Goal: Task Accomplishment & Management: Use online tool/utility

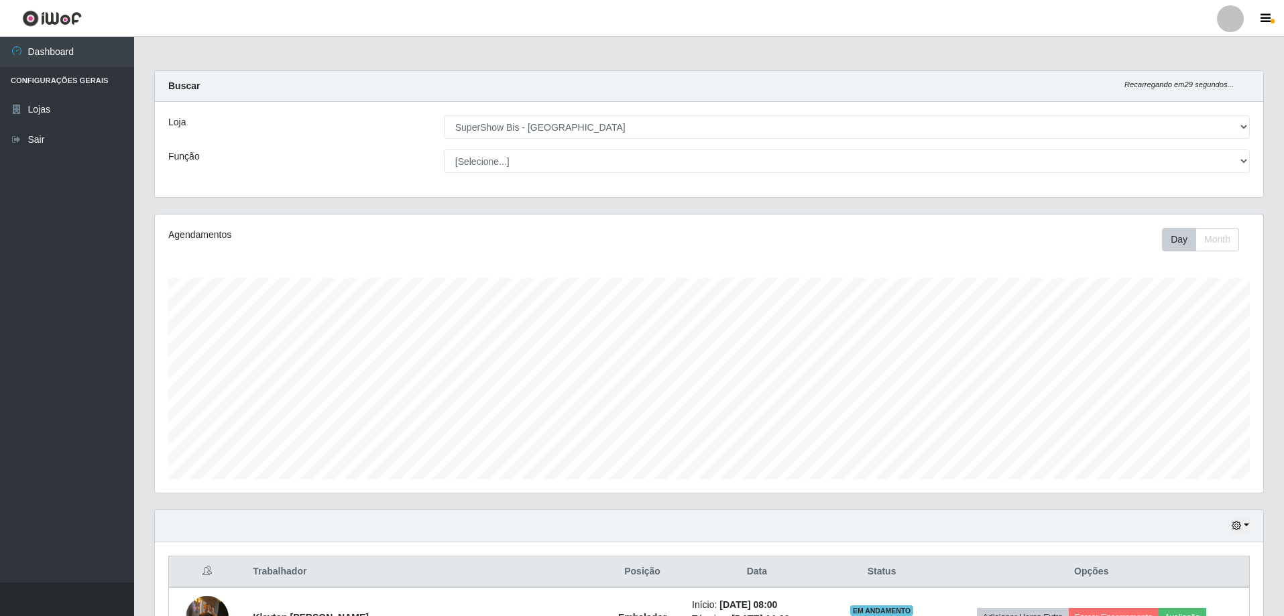
select select "59"
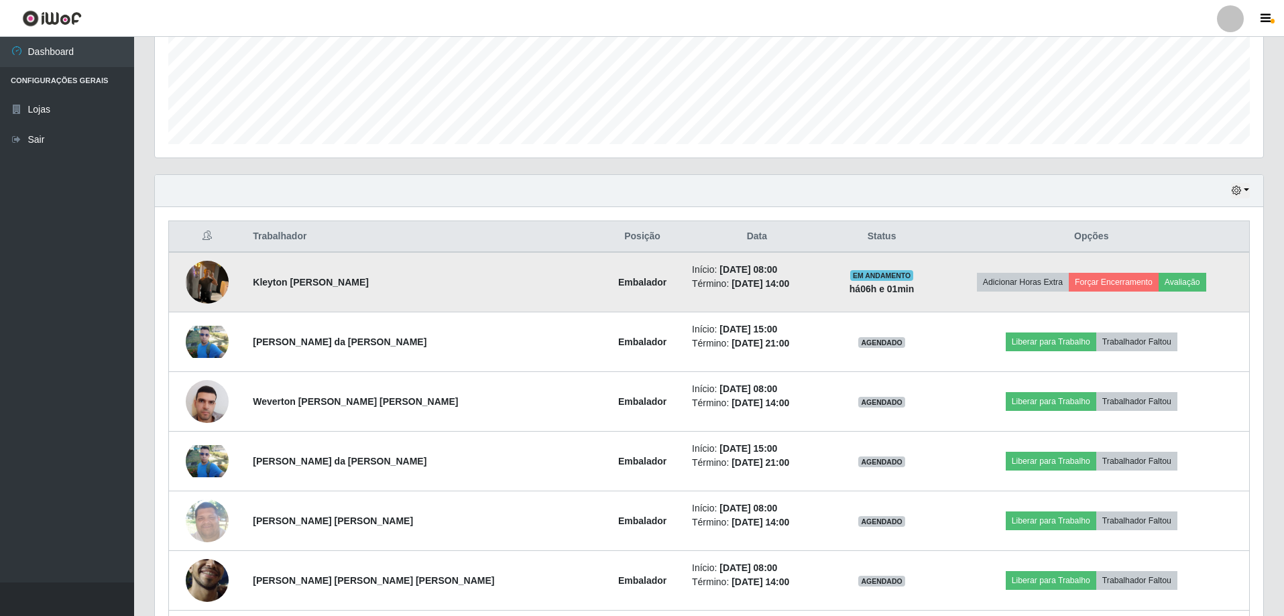
scroll to position [278, 1108]
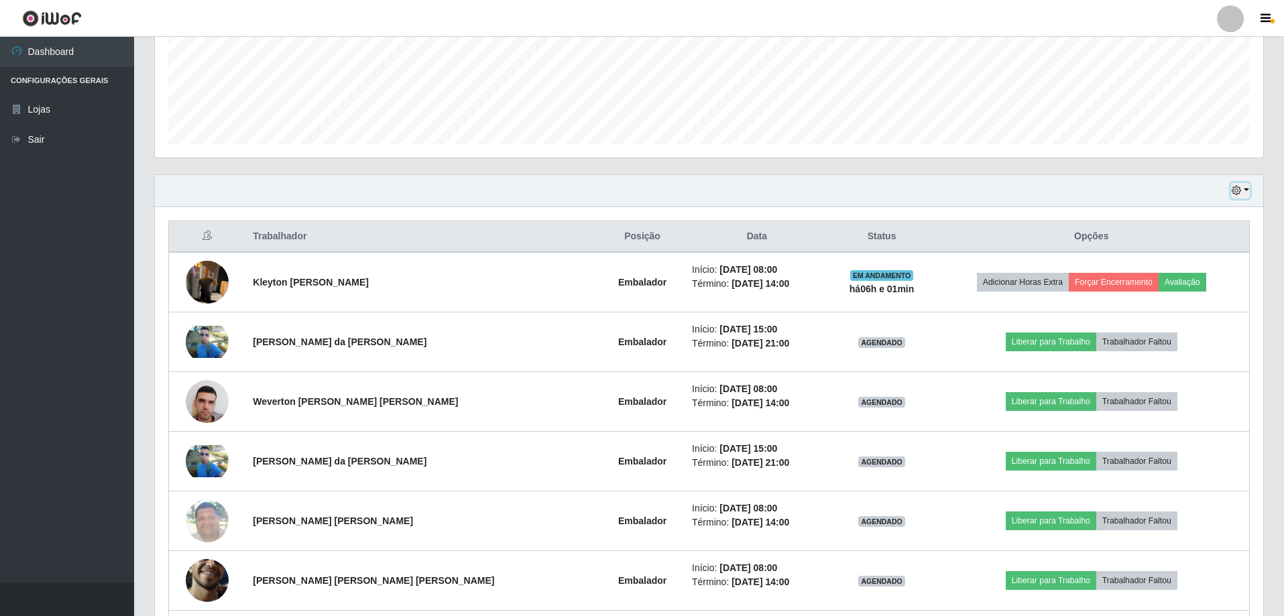
click at [1248, 191] on button "button" at bounding box center [1240, 190] width 19 height 15
click at [1193, 239] on button "1 dia" at bounding box center [1196, 243] width 106 height 28
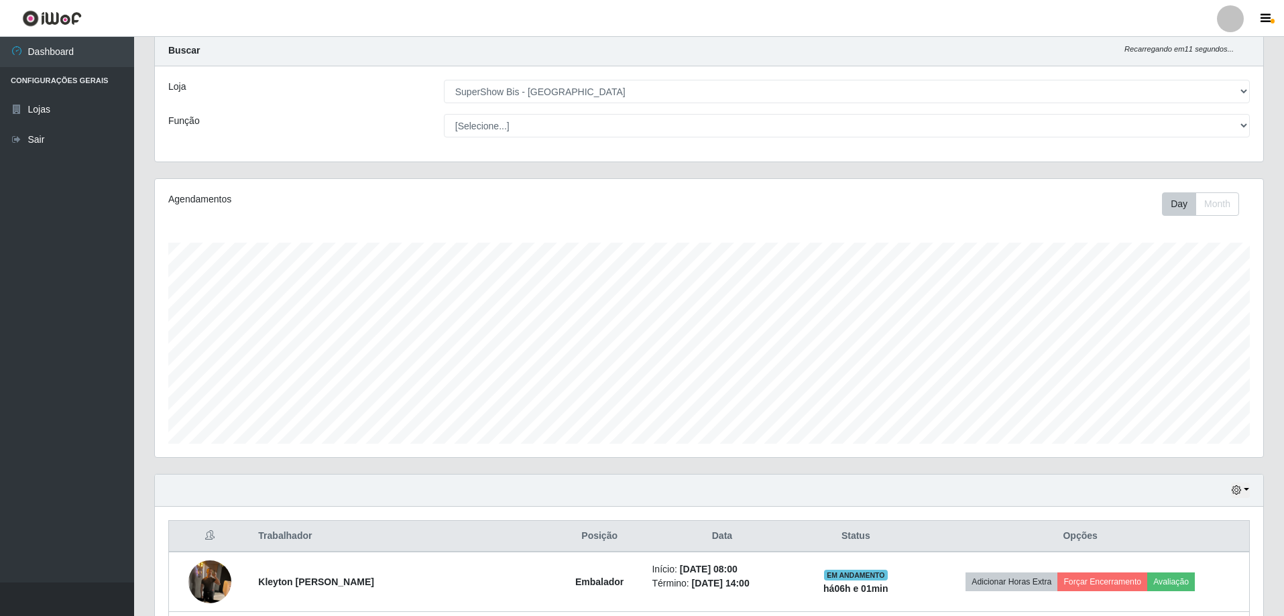
scroll to position [274, 0]
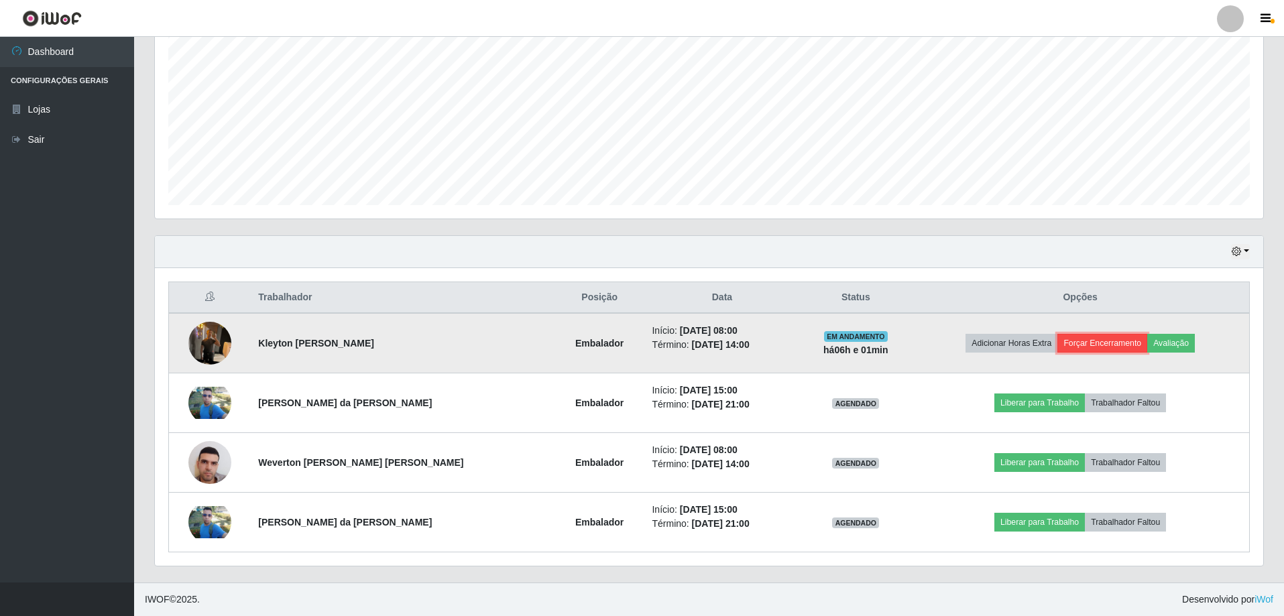
click at [1079, 345] on button "Forçar Encerramento" at bounding box center [1102, 343] width 90 height 19
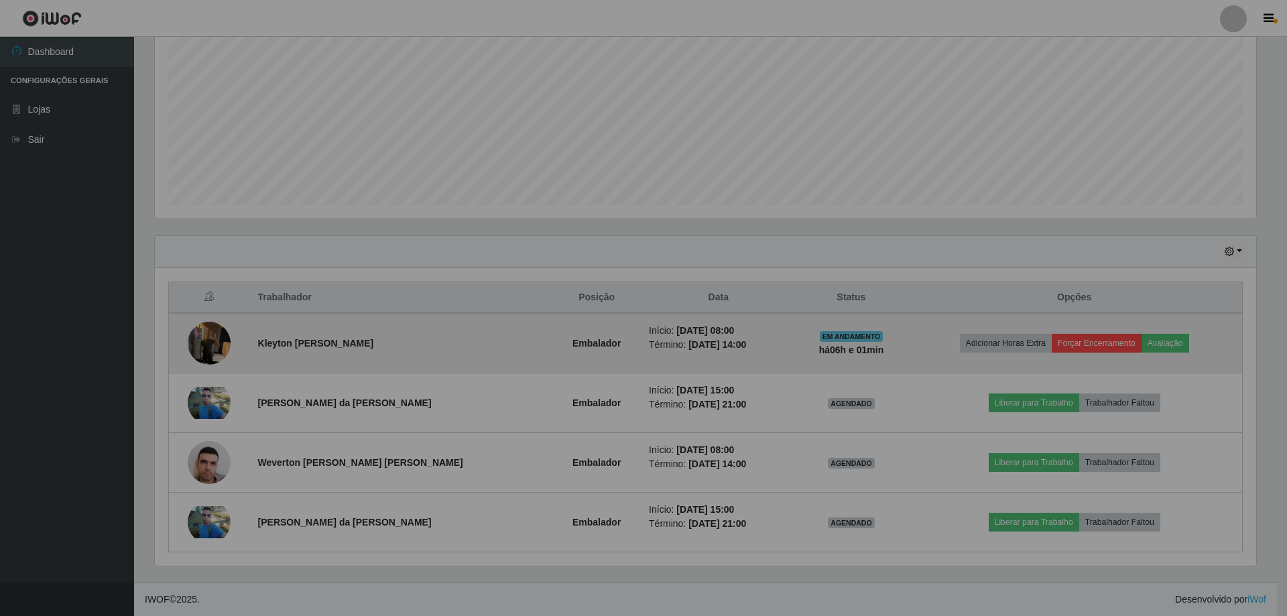
scroll to position [278, 1108]
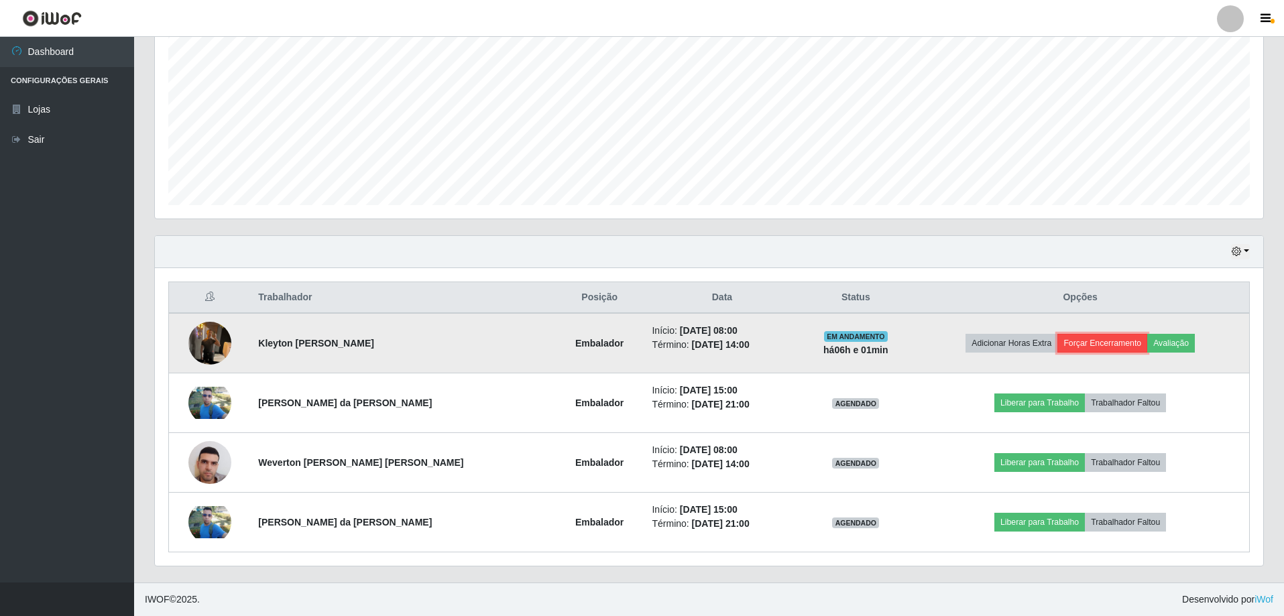
click at [1111, 348] on button "Forçar Encerramento" at bounding box center [1102, 343] width 90 height 19
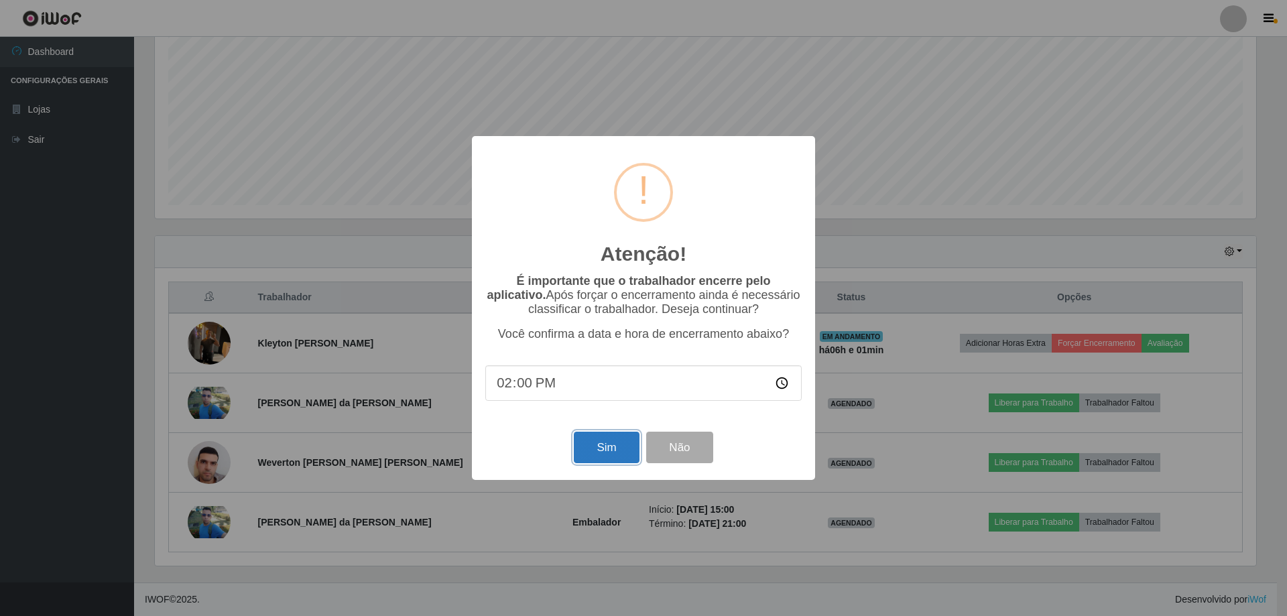
click at [625, 456] on button "Sim" at bounding box center [606, 448] width 65 height 32
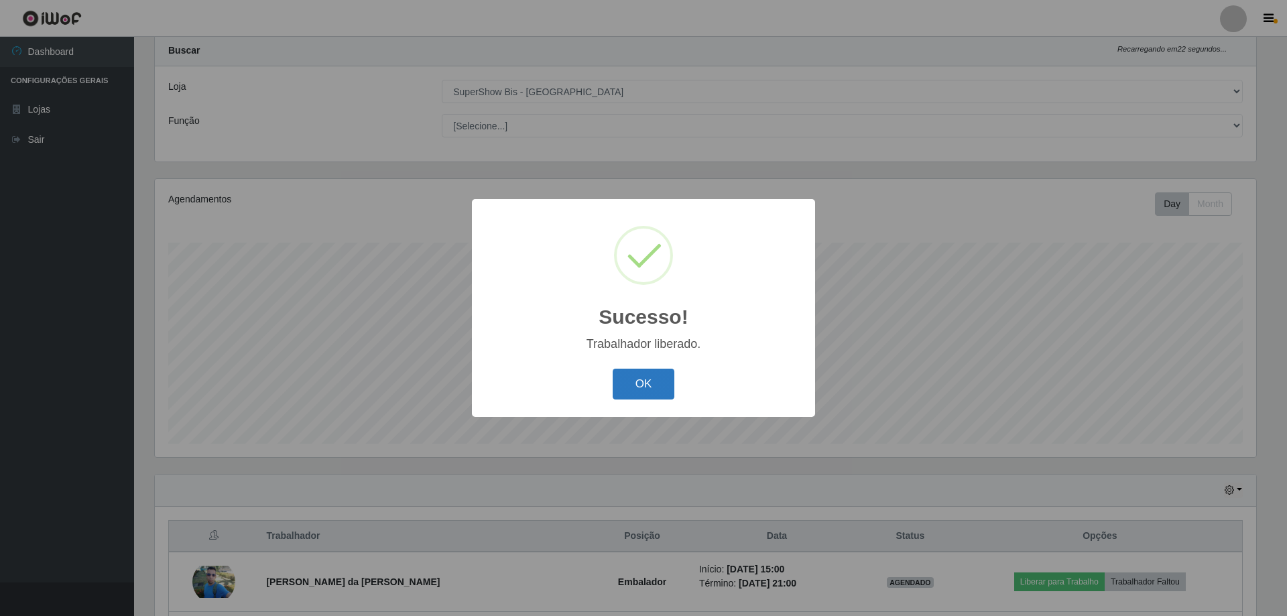
click at [642, 393] on button "OK" at bounding box center [644, 385] width 62 height 32
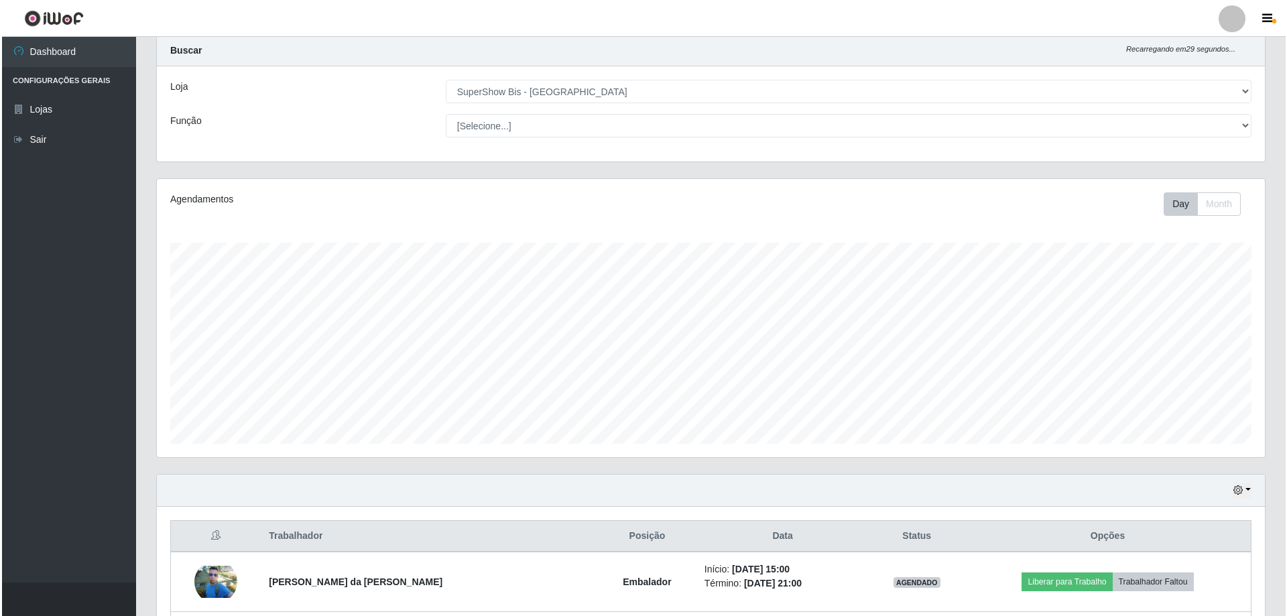
scroll to position [214, 0]
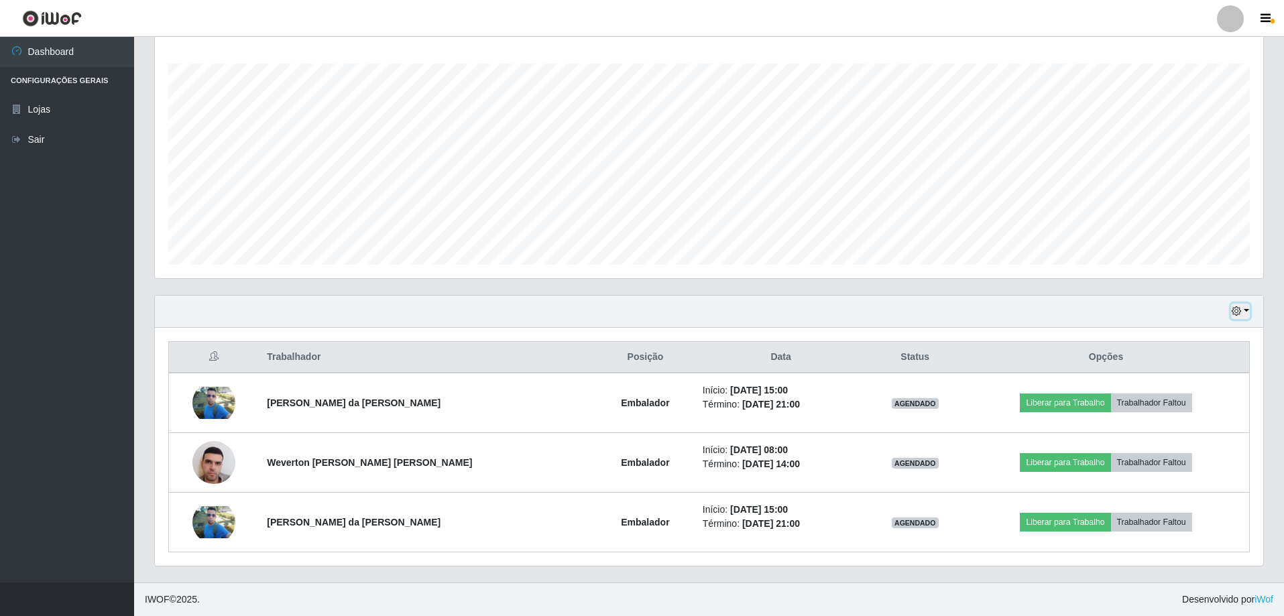
click at [1247, 307] on button "button" at bounding box center [1240, 311] width 19 height 15
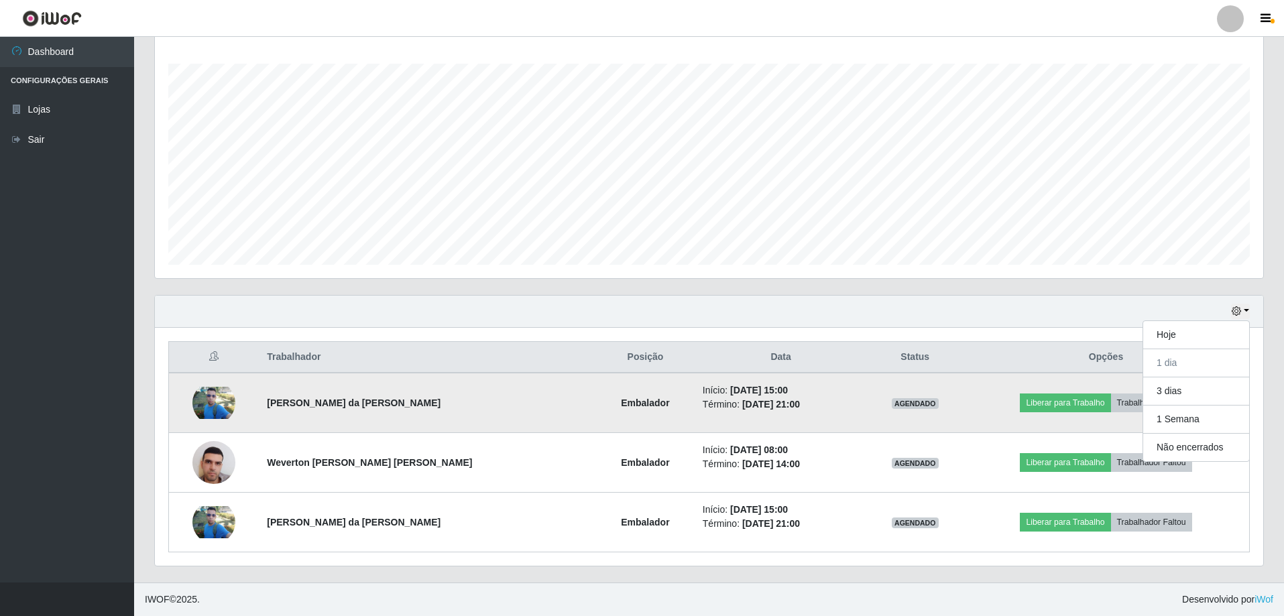
click at [221, 397] on img at bounding box center [213, 403] width 43 height 32
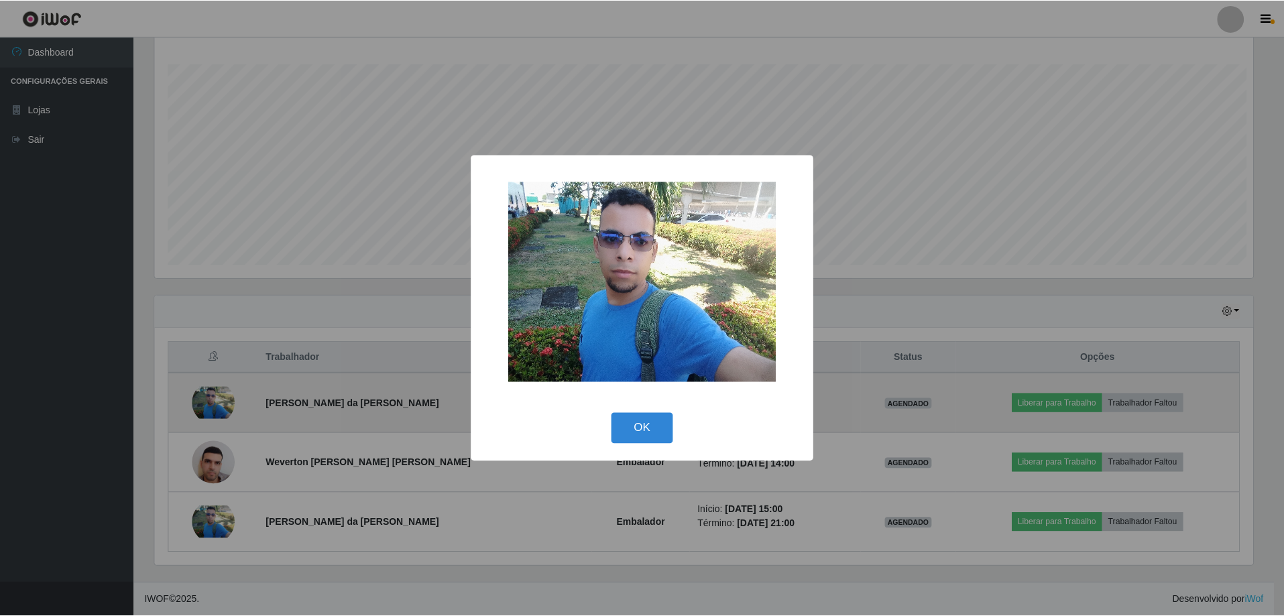
scroll to position [278, 1101]
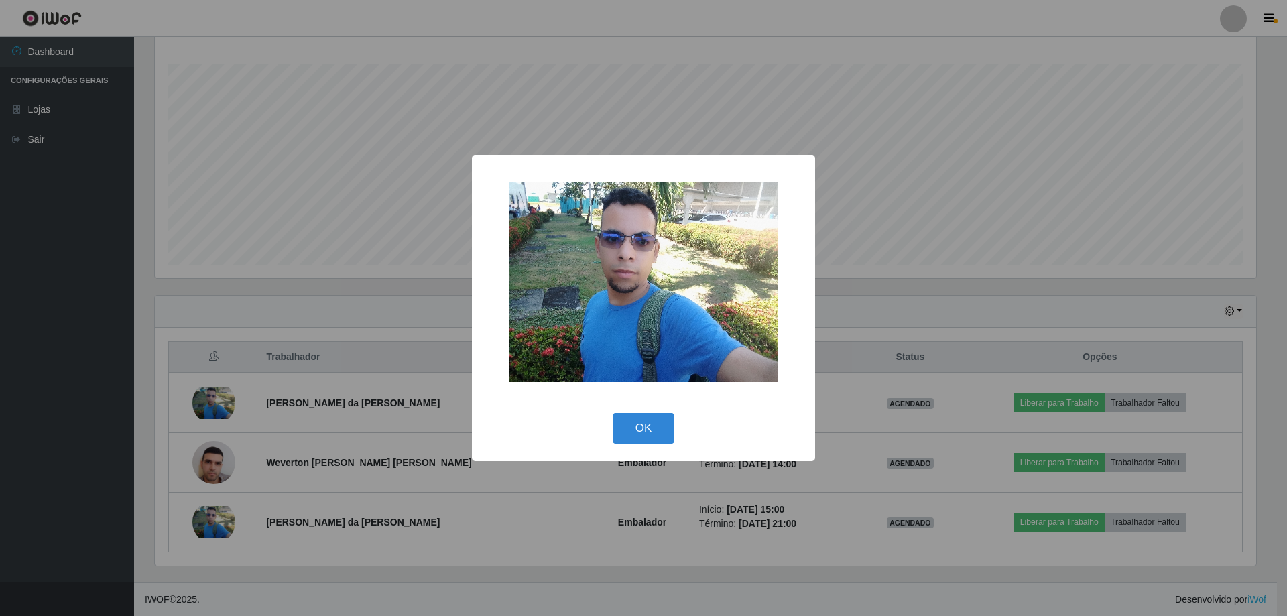
click at [667, 298] on img at bounding box center [643, 282] width 268 height 200
click at [640, 430] on button "OK" at bounding box center [644, 429] width 62 height 32
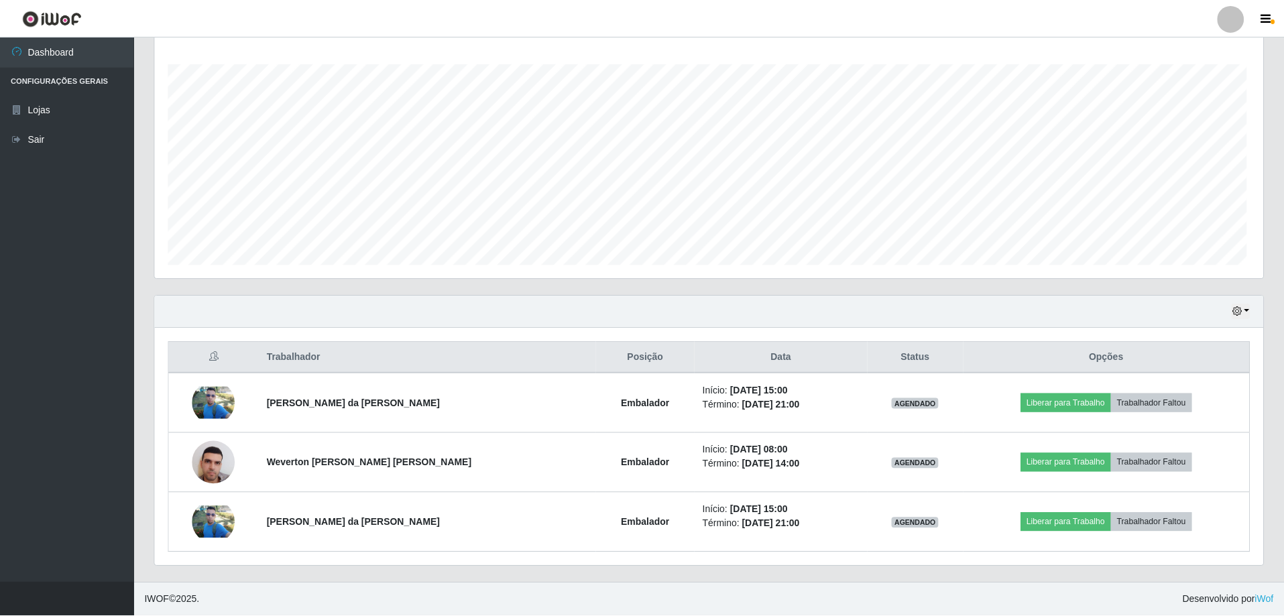
scroll to position [278, 1108]
